Goal: Information Seeking & Learning: Find specific fact

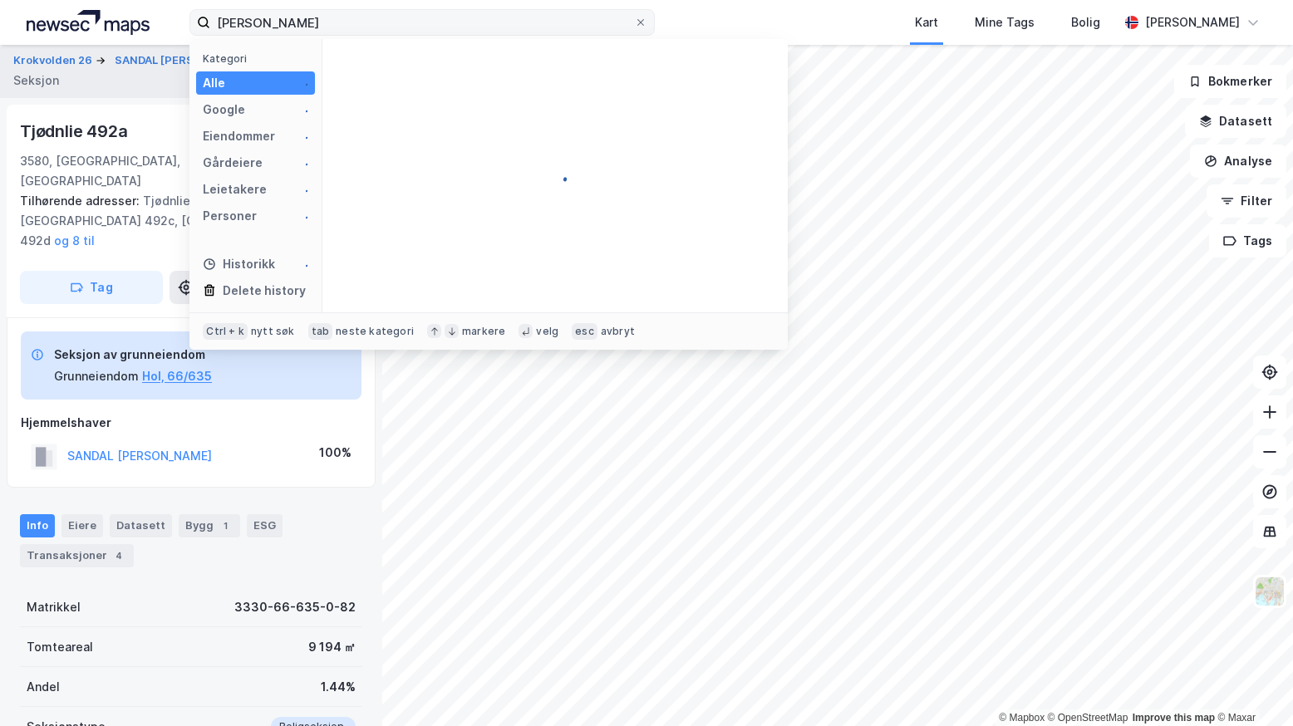
type input "[PERSON_NAME]"
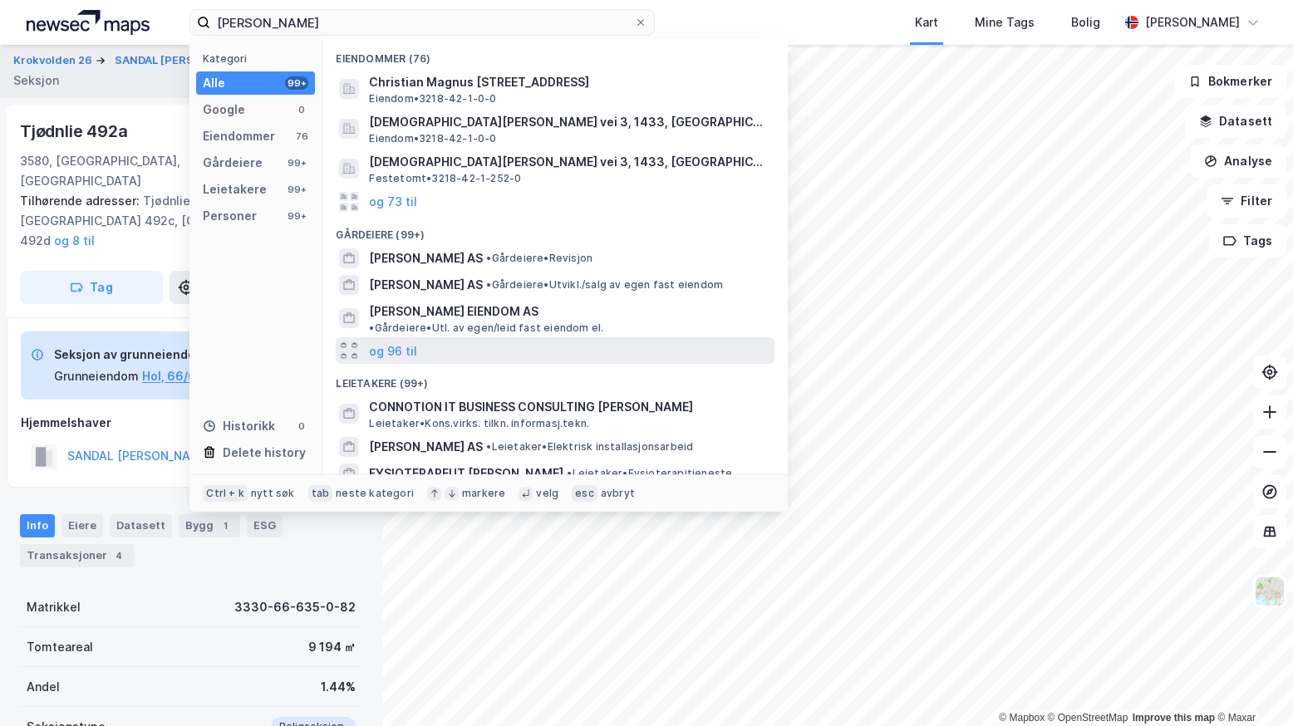
scroll to position [162, 0]
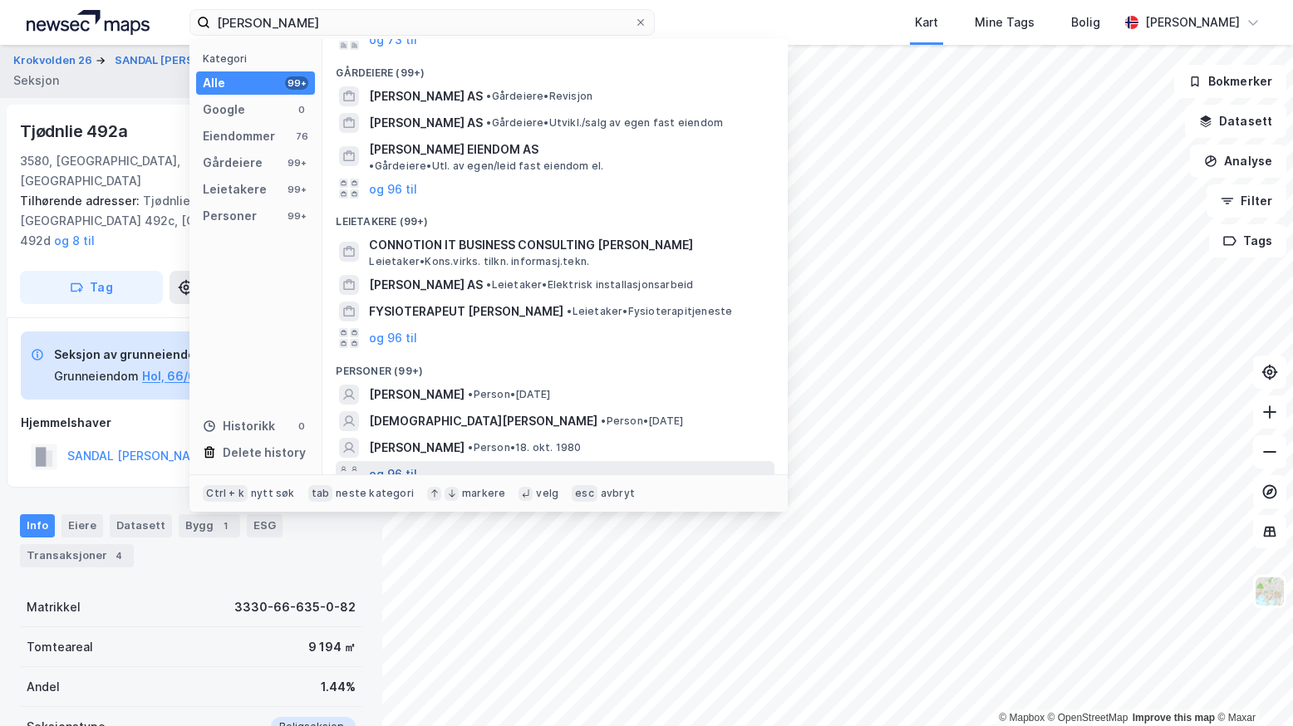
click at [383, 464] on button "og 96 til" at bounding box center [393, 474] width 48 height 20
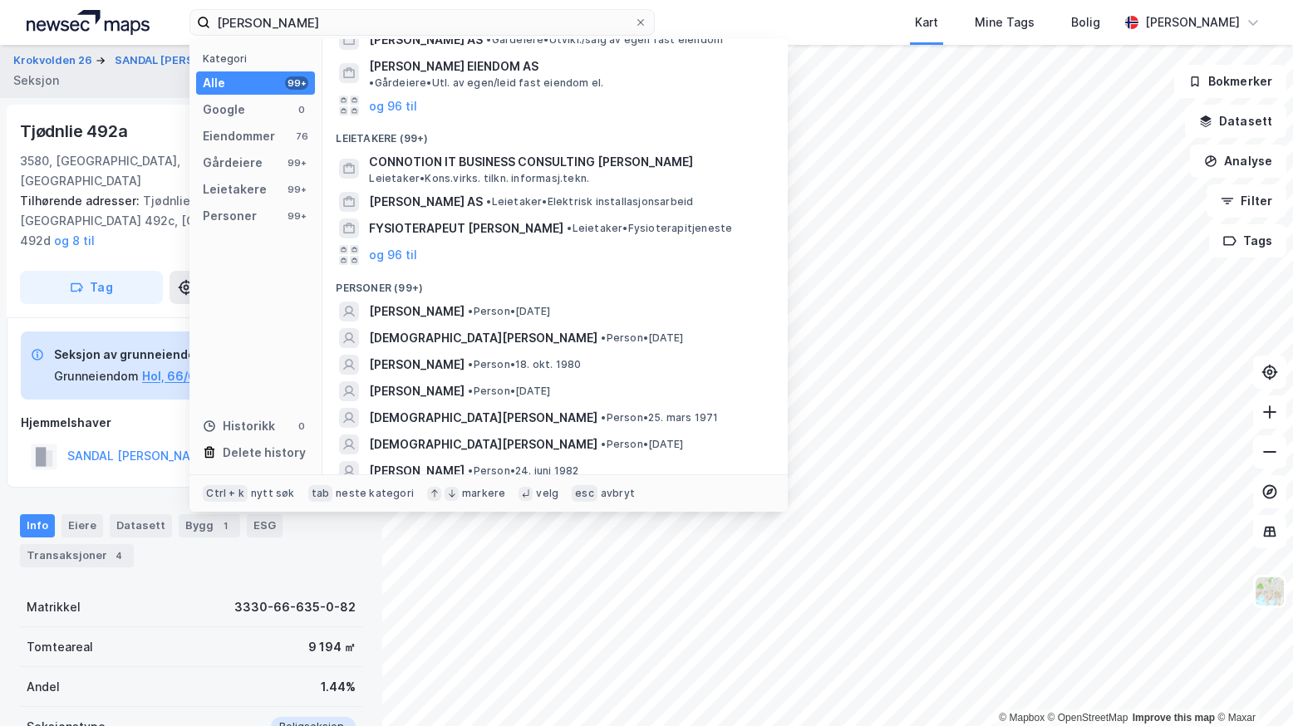
scroll to position [328, 0]
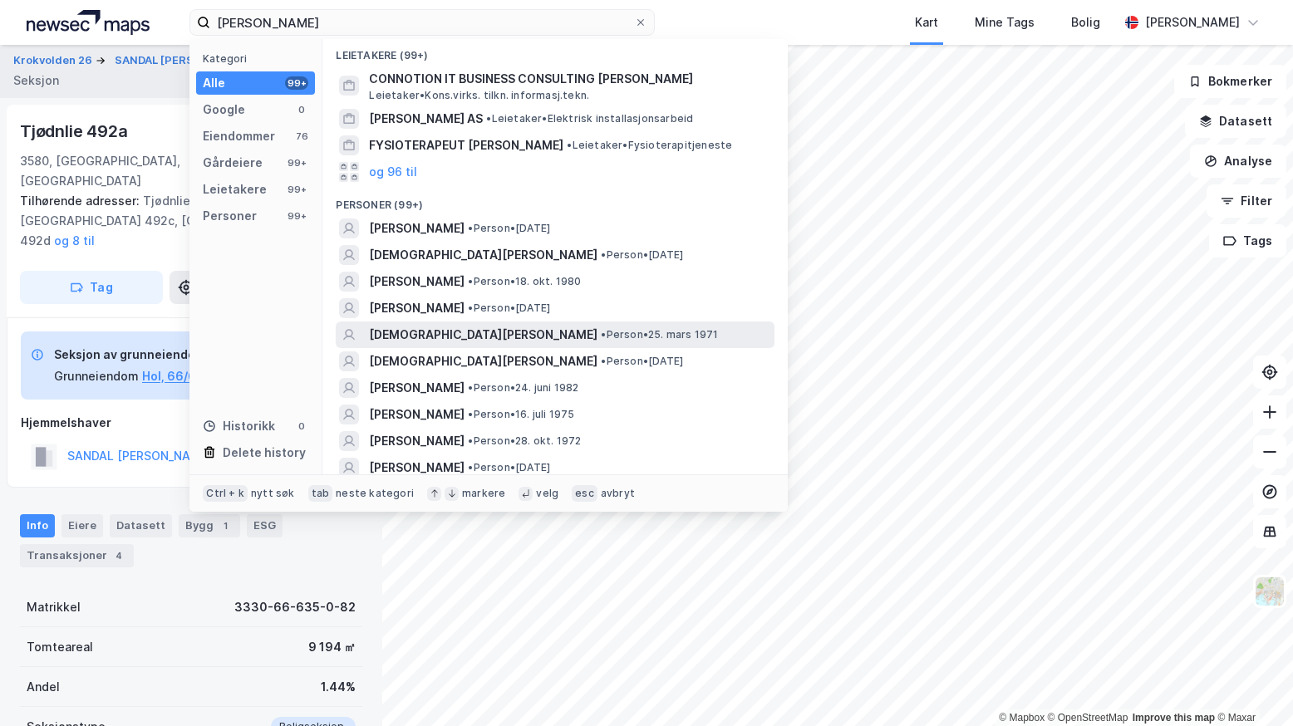
click at [416, 325] on span "[DEMOGRAPHIC_DATA][PERSON_NAME]" at bounding box center [483, 335] width 228 height 20
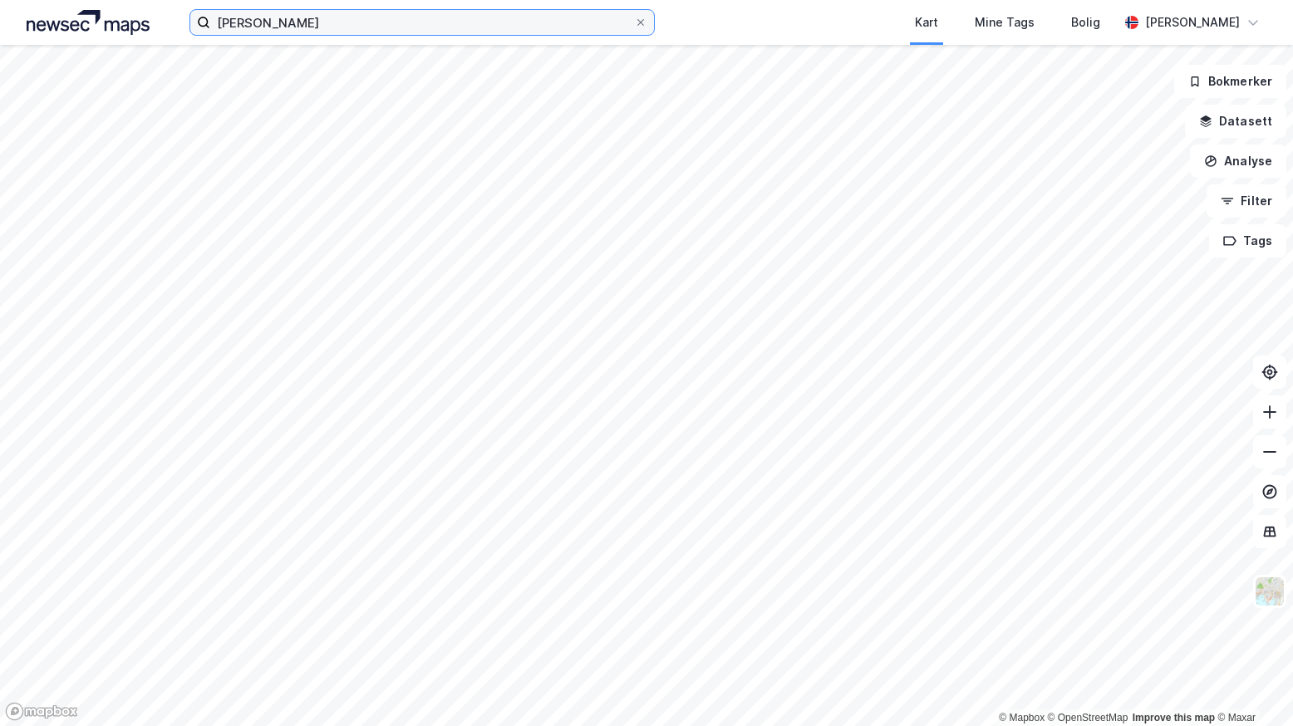
click at [296, 32] on input "[PERSON_NAME]" at bounding box center [422, 22] width 424 height 25
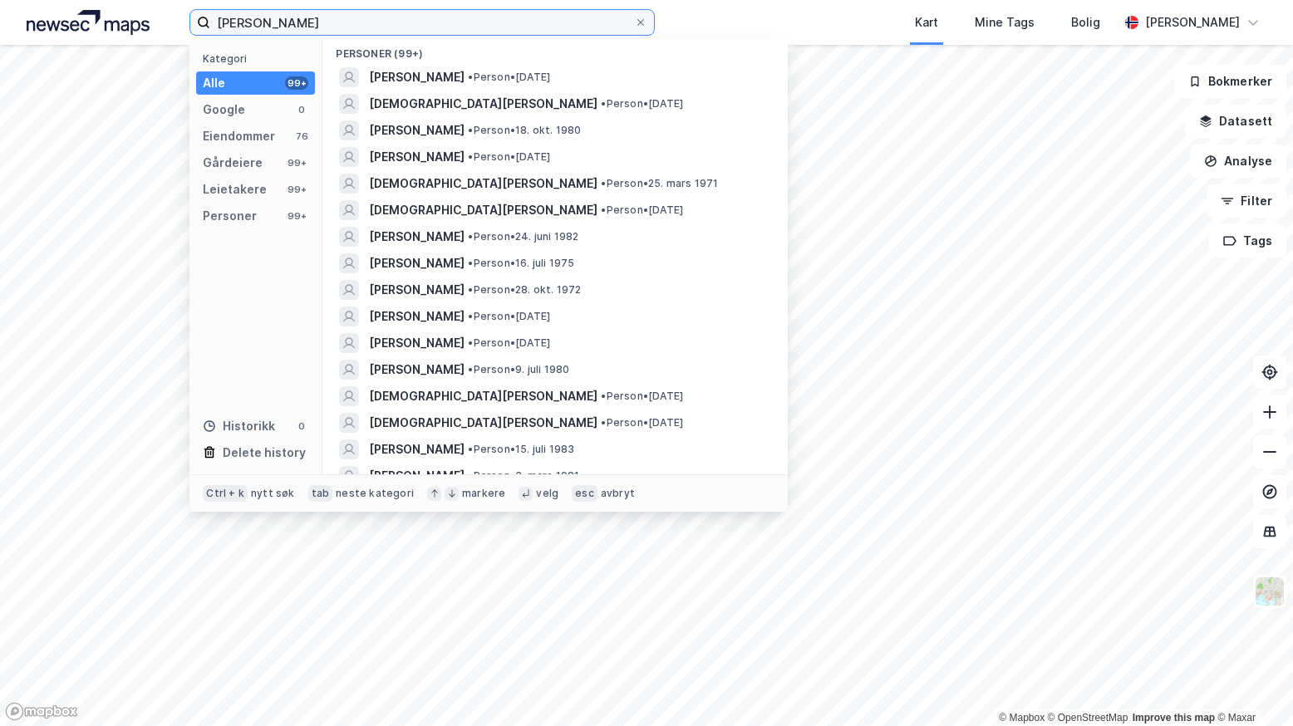
scroll to position [498, 0]
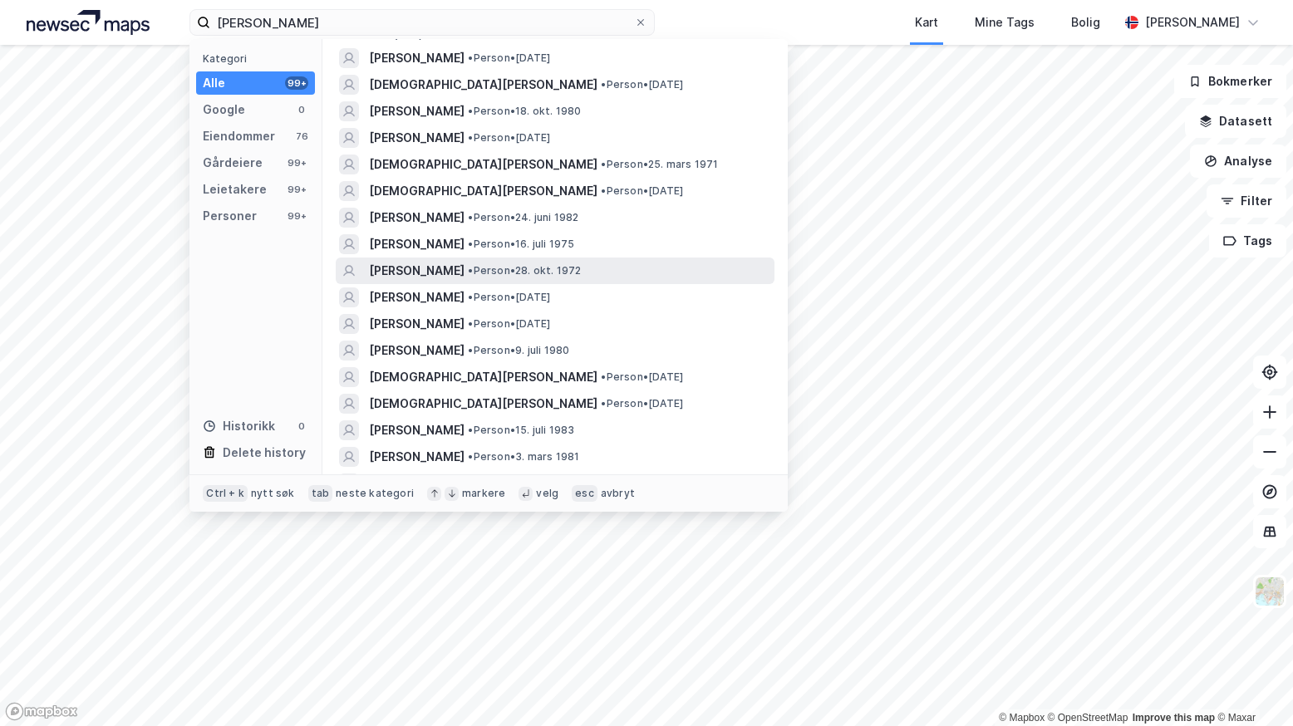
click at [384, 261] on span "[PERSON_NAME]" at bounding box center [417, 271] width 96 height 20
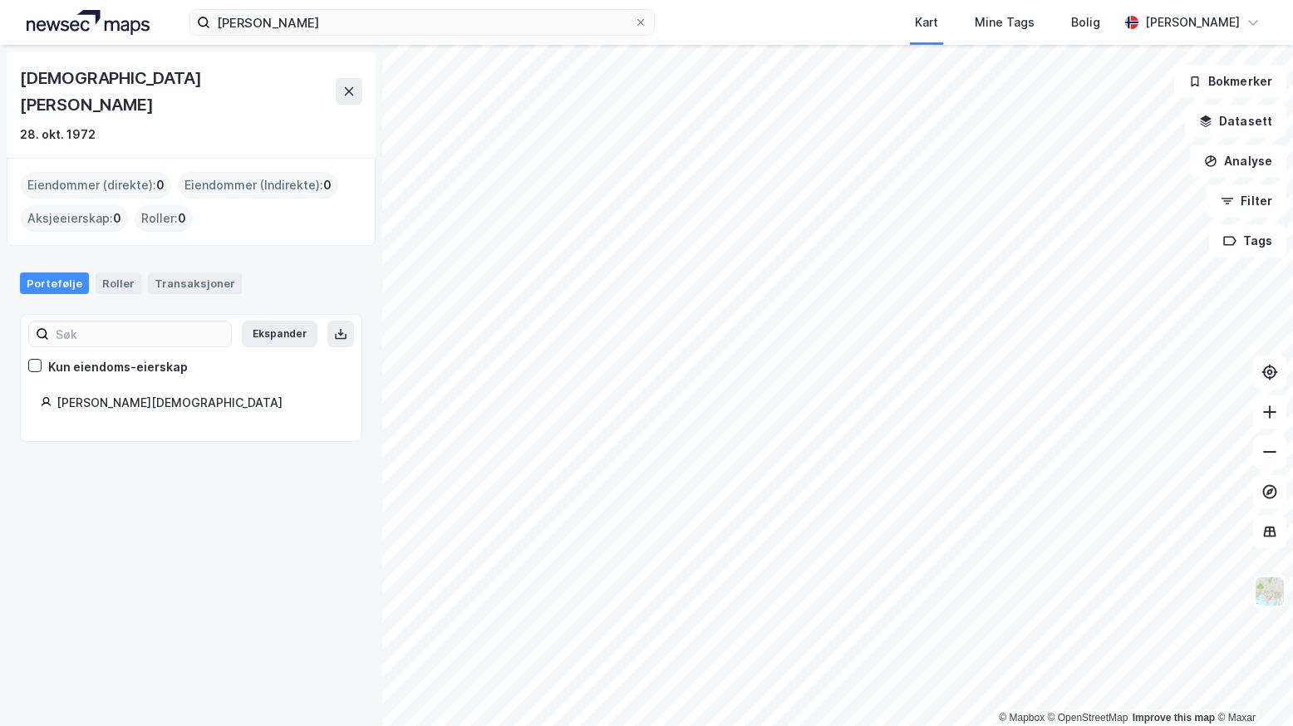
click at [337, 5] on div "[PERSON_NAME] Kart Mine Tags [PERSON_NAME] [PERSON_NAME]" at bounding box center [646, 22] width 1293 height 45
click at [334, 17] on input "[PERSON_NAME]" at bounding box center [422, 22] width 424 height 25
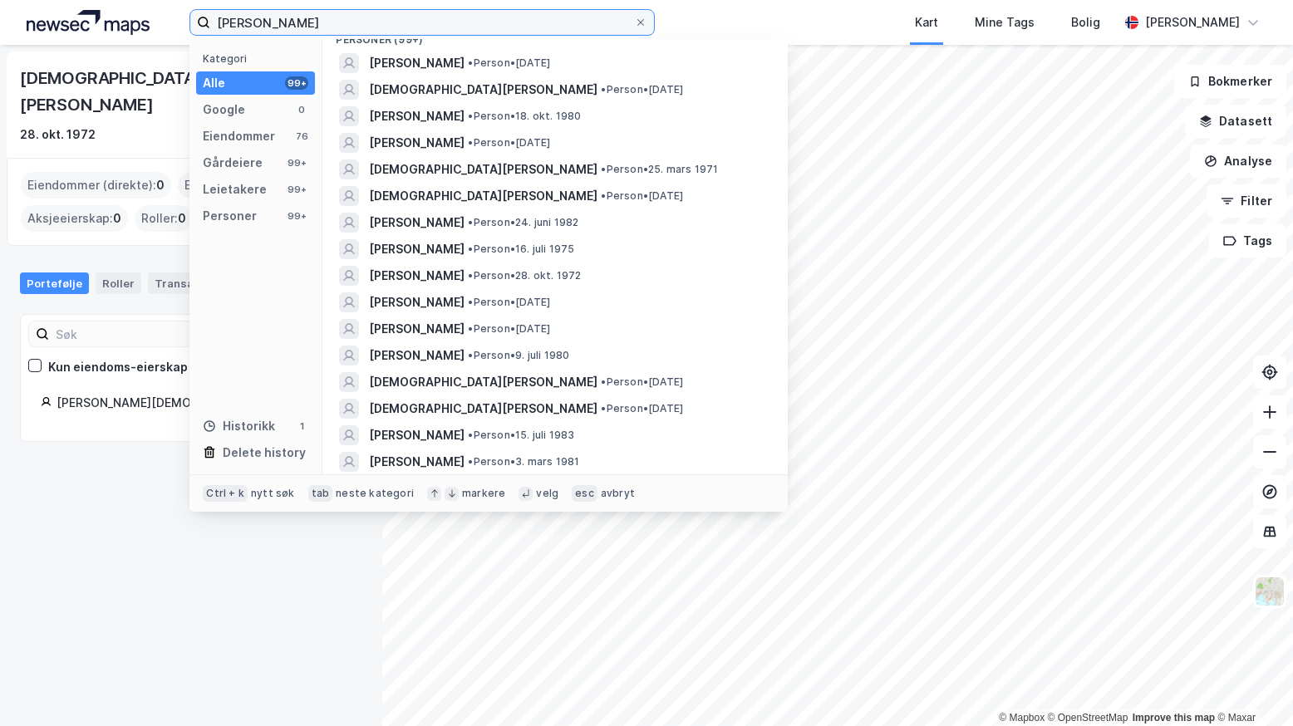
scroll to position [581, 0]
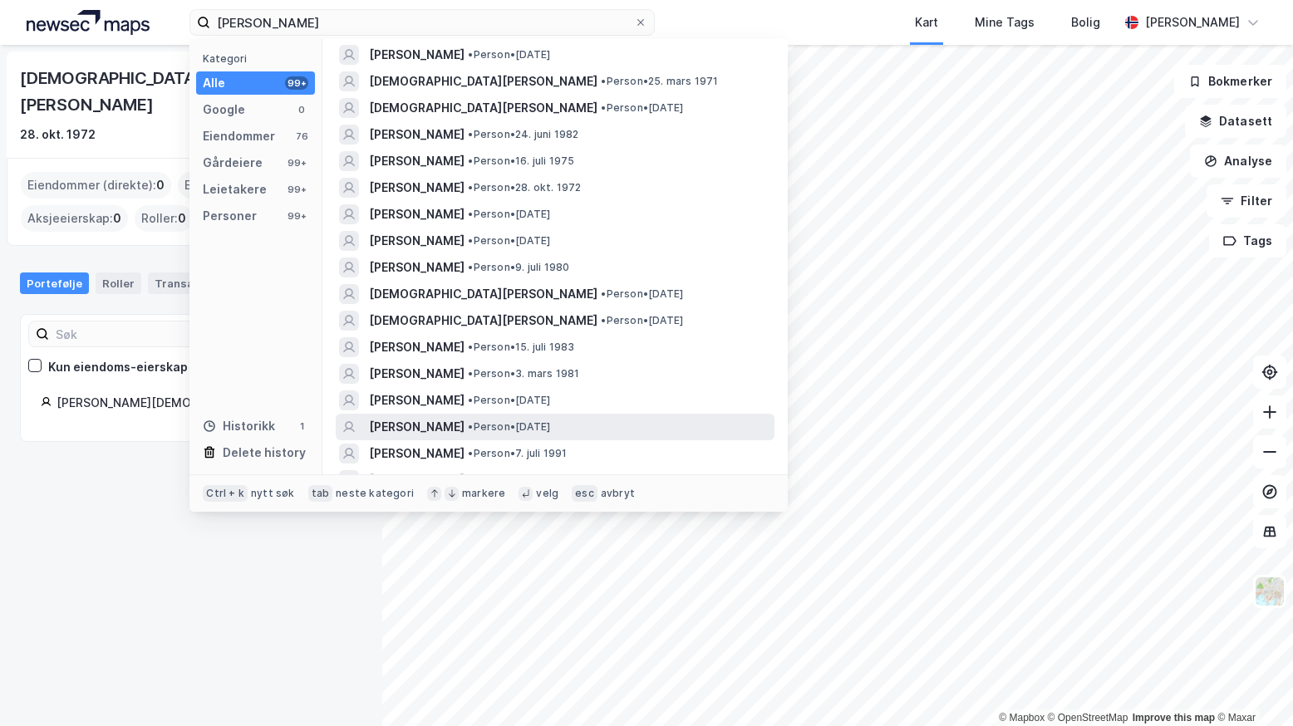
click at [456, 417] on span "[PERSON_NAME]" at bounding box center [417, 427] width 96 height 20
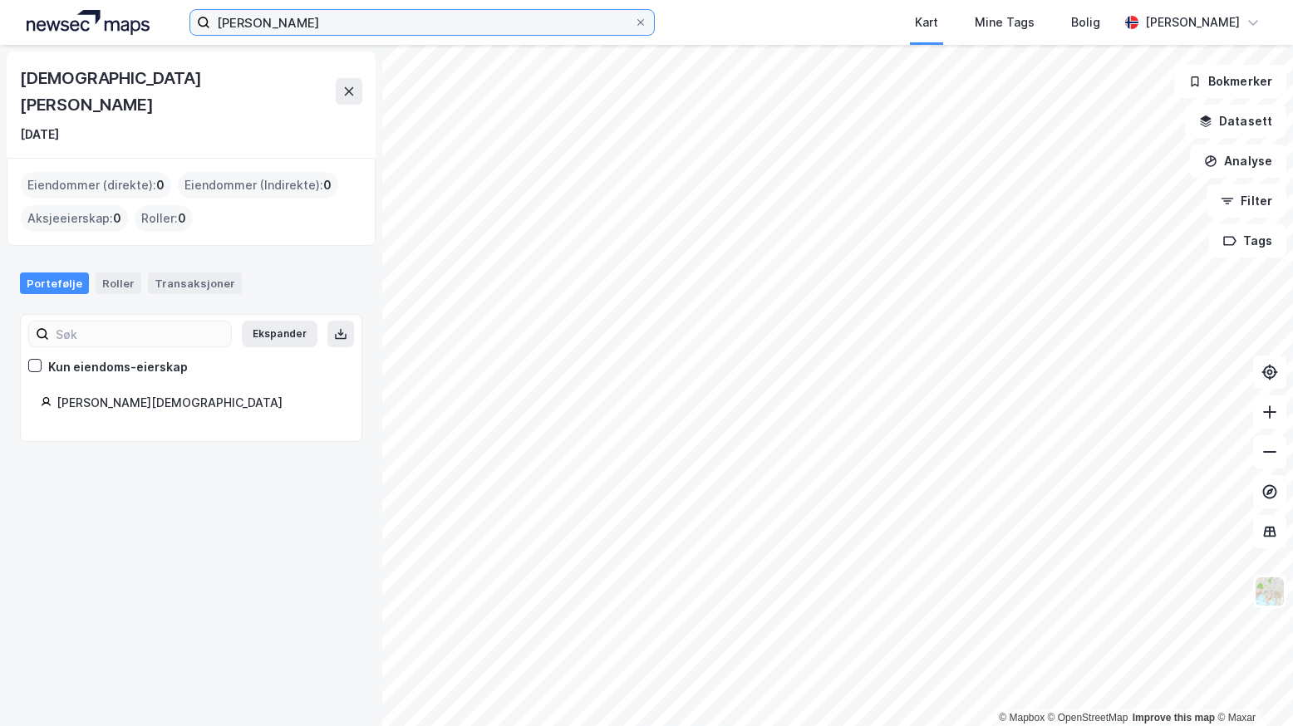
click at [336, 26] on input "[PERSON_NAME]" at bounding box center [422, 22] width 424 height 25
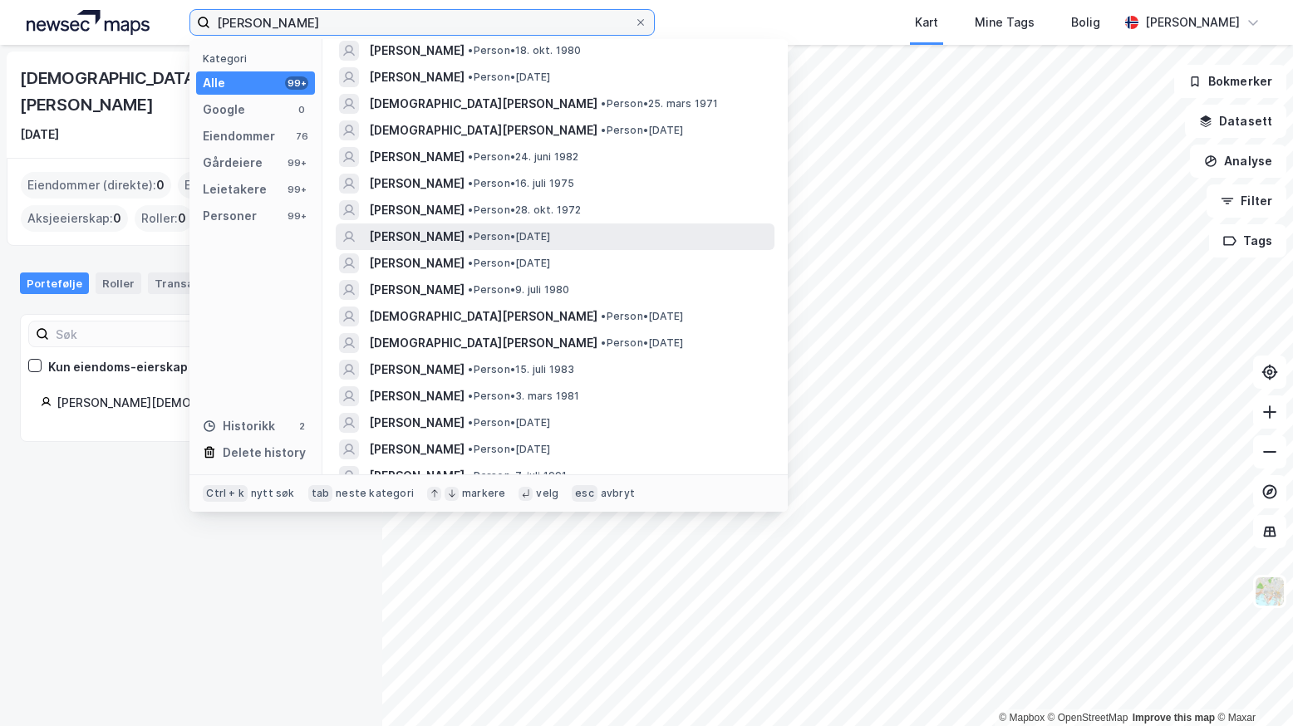
scroll to position [581, 0]
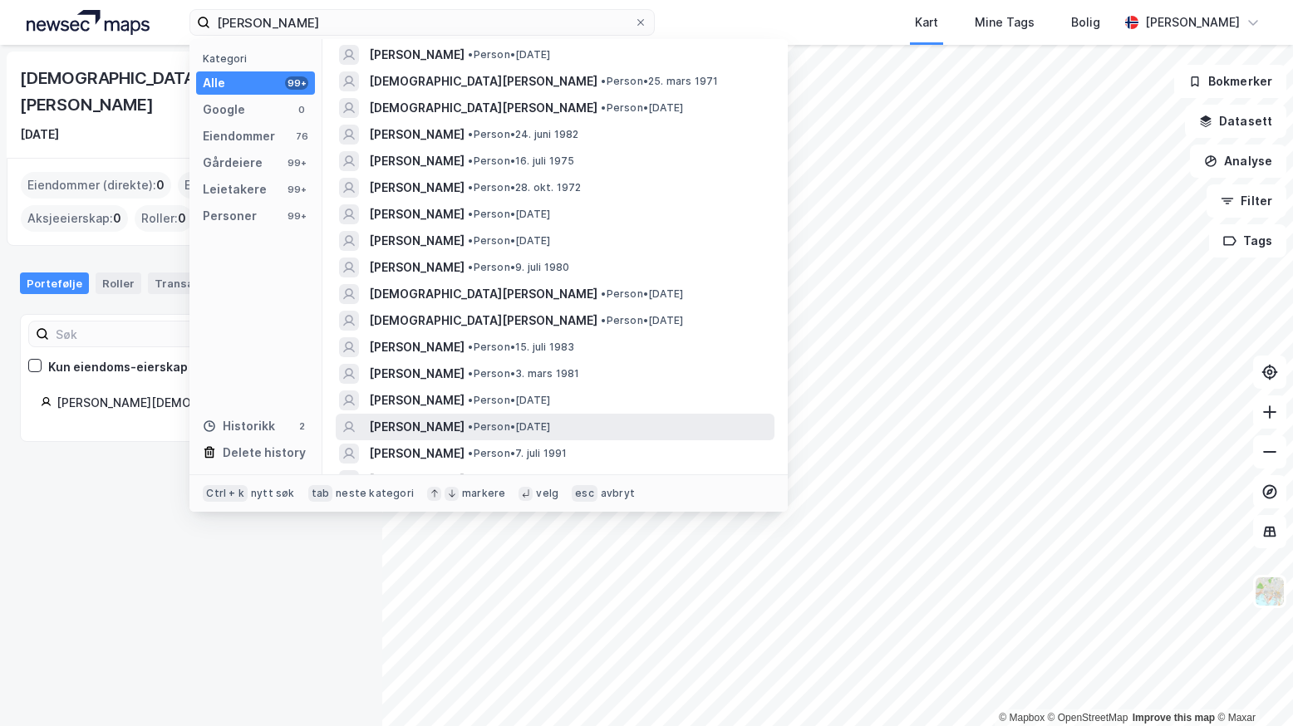
click at [420, 417] on span "[PERSON_NAME]" at bounding box center [417, 427] width 96 height 20
